Goal: Task Accomplishment & Management: Manage account settings

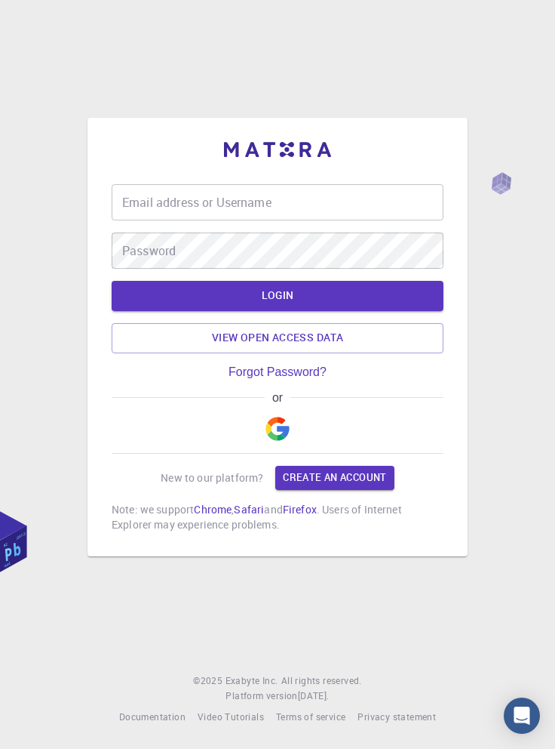
click at [278, 441] on img "button" at bounding box center [278, 429] width 24 height 24
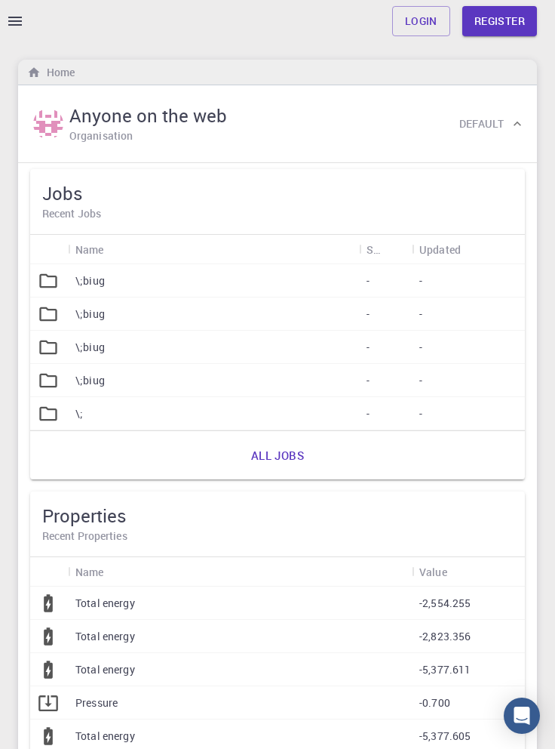
click at [431, 34] on link "Login" at bounding box center [421, 21] width 58 height 30
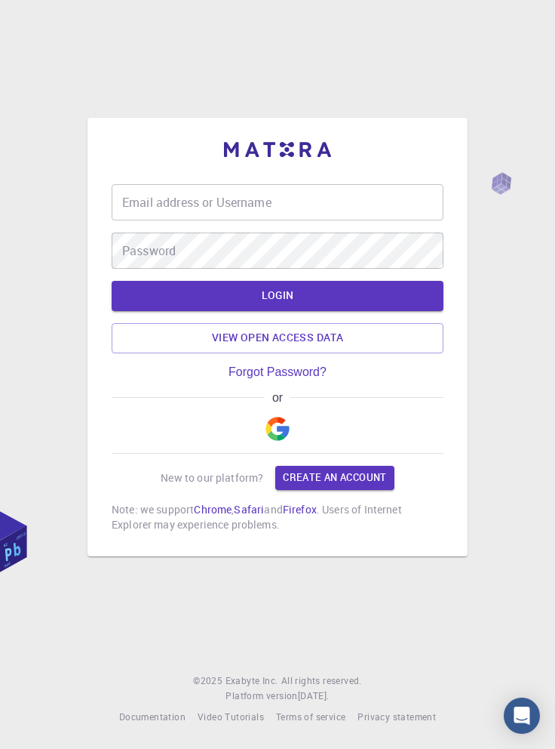
click at [284, 441] on img "button" at bounding box center [278, 429] width 24 height 24
